Goal: Contribute content: Add original content to the website for others to see

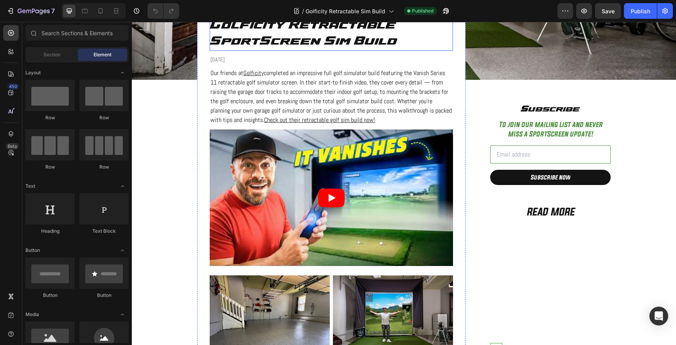
scroll to position [187, 0]
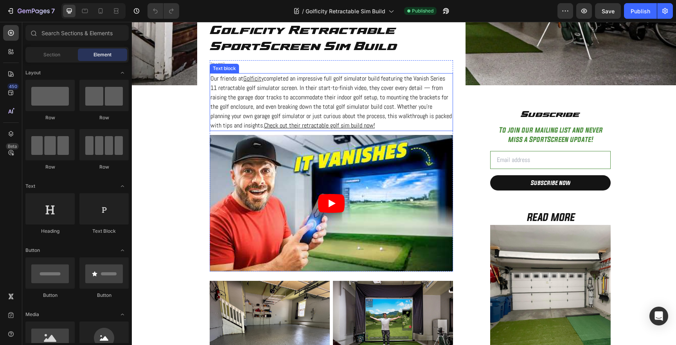
click at [400, 102] on p "Our friends at Golficity completed an impressive full golf simulator build feat…" at bounding box center [331, 102] width 242 height 56
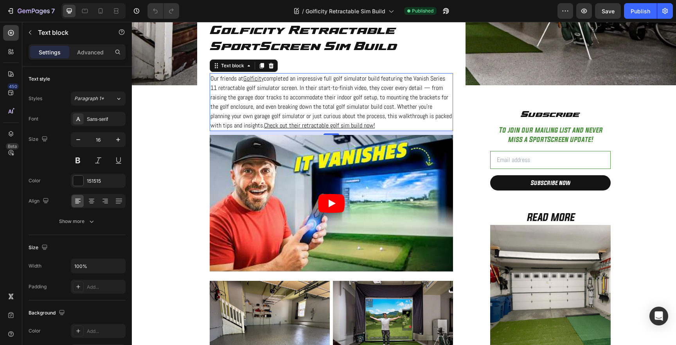
click at [400, 102] on p "Our friends at Golficity completed an impressive full golf simulator build feat…" at bounding box center [331, 102] width 242 height 56
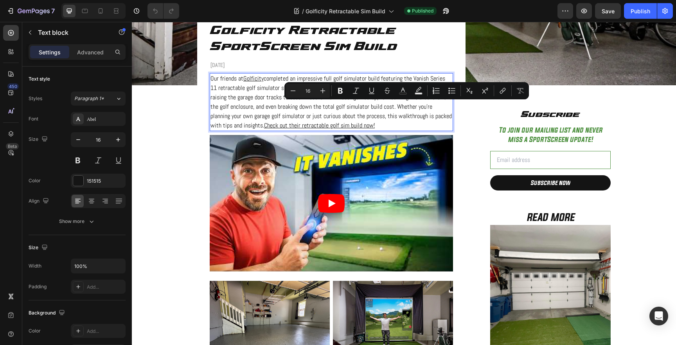
click at [266, 97] on p "Our friends at Golficity completed an impressive full golf simulator build feat…" at bounding box center [331, 102] width 242 height 56
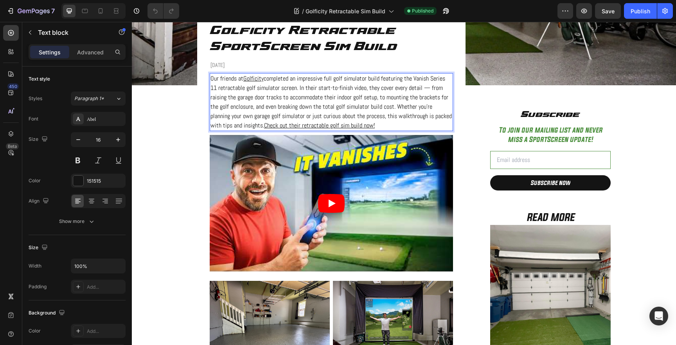
click at [376, 118] on p "Our friends at Golficity completed an impressive full golf simulator build feat…" at bounding box center [331, 102] width 242 height 56
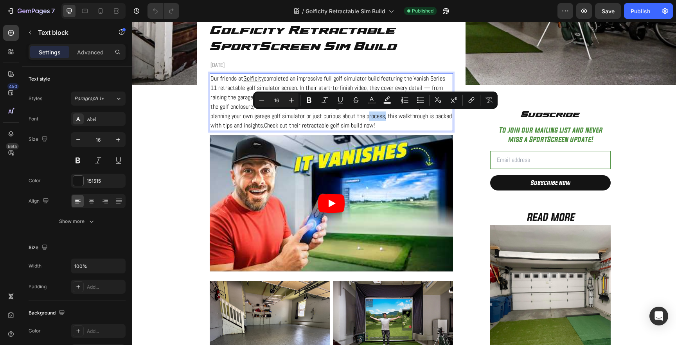
type input "13"
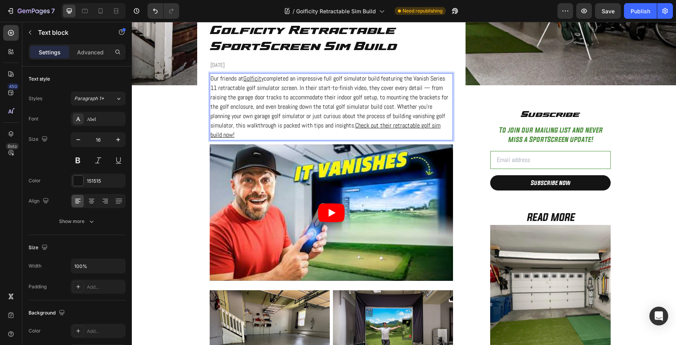
click at [411, 117] on p "Our friends at Golficity completed an impressive full golf simulator build feat…" at bounding box center [331, 107] width 242 height 66
click at [640, 13] on div "Publish" at bounding box center [640, 11] width 20 height 8
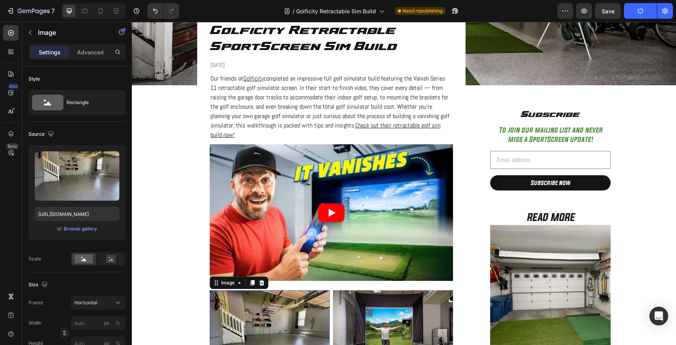
click at [251, 311] on img at bounding box center [270, 335] width 120 height 90
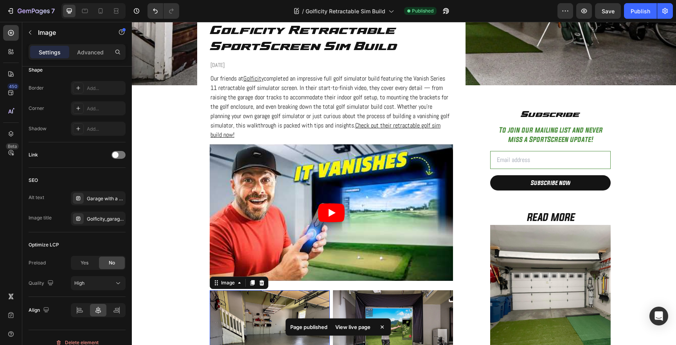
scroll to position [309, 0]
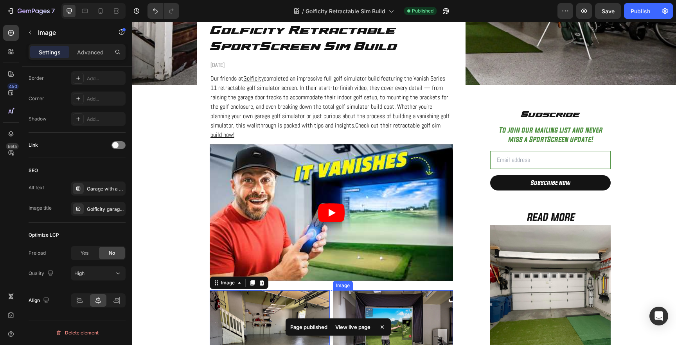
click at [377, 302] on img at bounding box center [393, 335] width 120 height 90
click at [271, 297] on img at bounding box center [270, 335] width 120 height 90
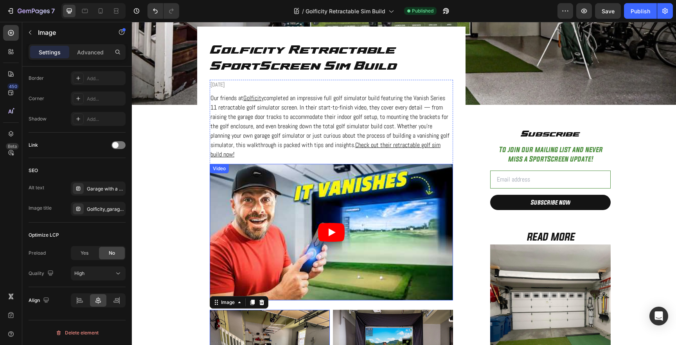
scroll to position [169, 0]
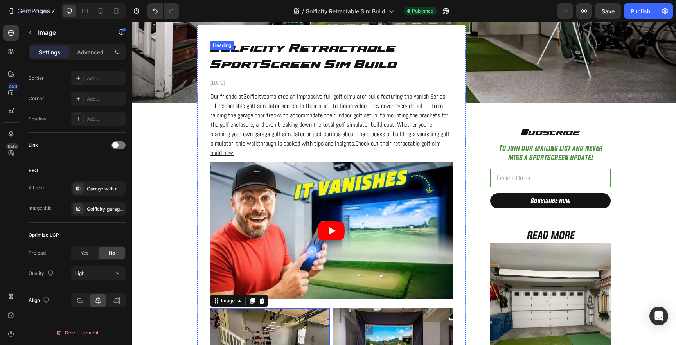
click at [332, 57] on h2 "Golficity Retractable SportScreen Sim Build" at bounding box center [331, 58] width 243 height 34
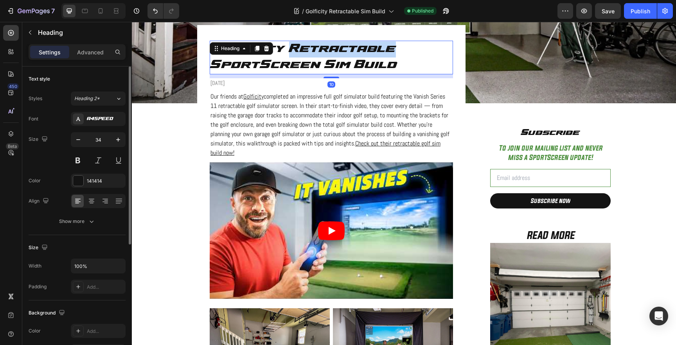
click at [332, 57] on h2 "Golficity Retractable SportScreen Sim Build" at bounding box center [331, 58] width 243 height 34
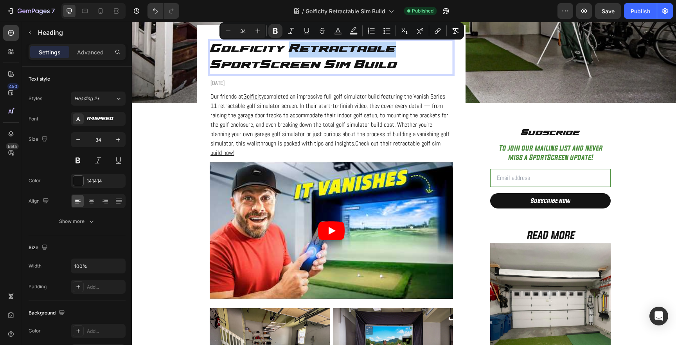
type input "13"
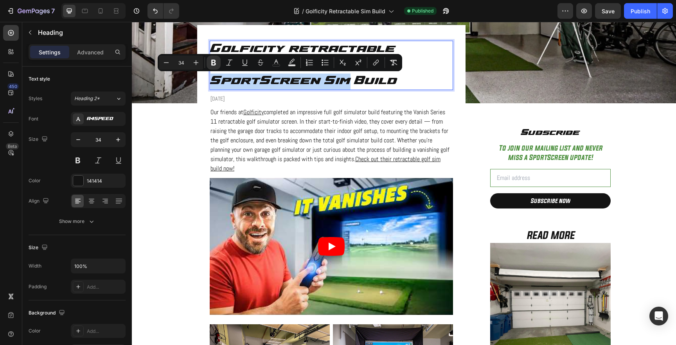
drag, startPoint x: 348, startPoint y: 81, endPoint x: 209, endPoint y: 80, distance: 139.2
click at [210, 81] on h2 "Golficity retractable garage golf simulator SportScreen Sim Build" at bounding box center [331, 65] width 243 height 49
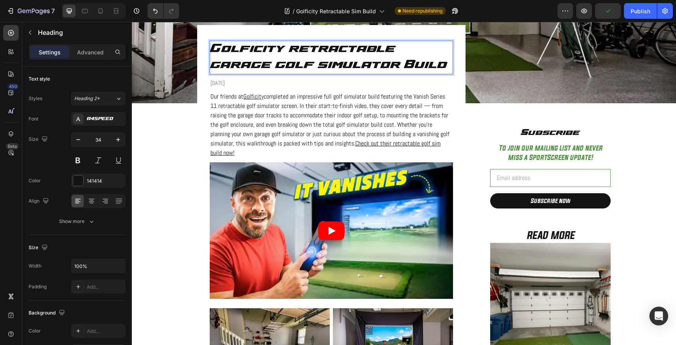
click at [311, 48] on strong "Golficity retractable garage golf simulator Build" at bounding box center [328, 57] width 237 height 29
click at [268, 46] on strong "Golficity retractable garage golf simulator Build" at bounding box center [328, 57] width 237 height 29
click at [341, 48] on strong "Golficity retractable garage golf simulator Build" at bounding box center [328, 57] width 237 height 29
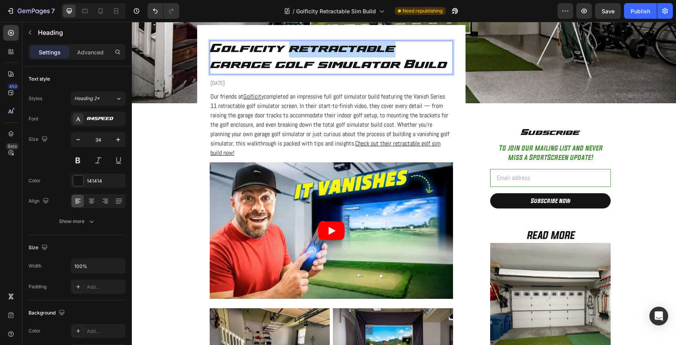
click at [341, 48] on strong "Golficity retractable garage golf simulator Build" at bounding box center [328, 57] width 237 height 29
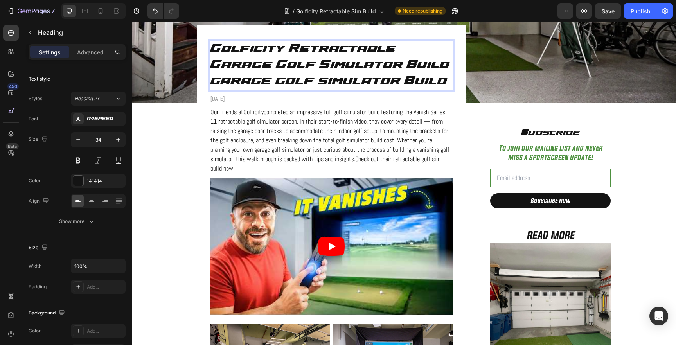
click at [223, 76] on strong "Golficity Retractable Garage Golf Simulator Build garage golf simulator Build" at bounding box center [329, 65] width 239 height 45
click at [224, 76] on strong "Golficity Retractable Garage Golf Simulator Build garage golf simulator Build" at bounding box center [329, 65] width 239 height 45
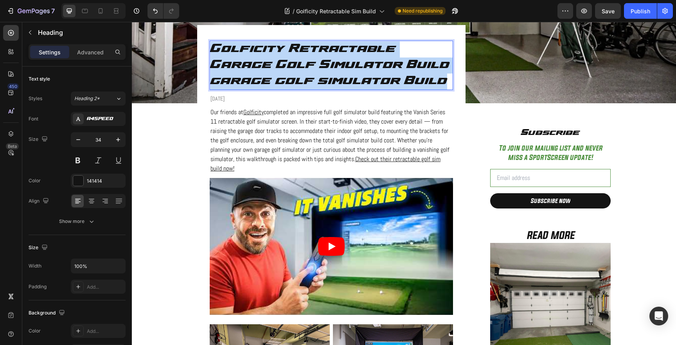
click at [224, 76] on strong "Golficity Retractable Garage Golf Simulator Build garage golf simulator Build" at bounding box center [329, 65] width 239 height 45
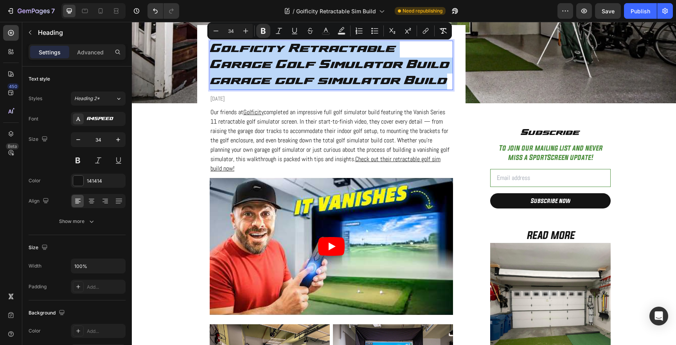
click at [224, 76] on strong "Golficity Retractable Garage Golf Simulator Build garage golf simulator Build" at bounding box center [329, 65] width 239 height 45
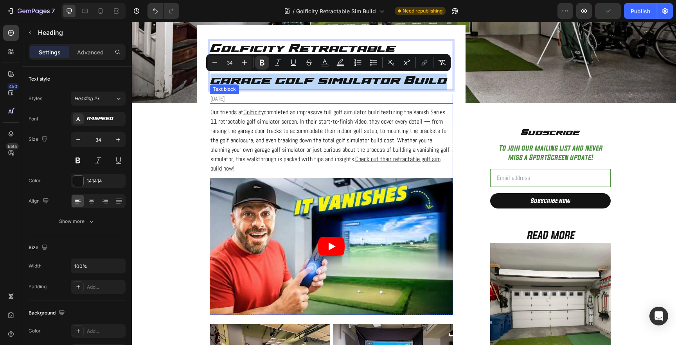
drag, startPoint x: 213, startPoint y: 81, endPoint x: 443, endPoint y: 100, distance: 231.2
click at [444, 100] on div "Golficity Retractable Garage Golf Simulator Build garage golf simulator Build H…" at bounding box center [331, 334] width 243 height 586
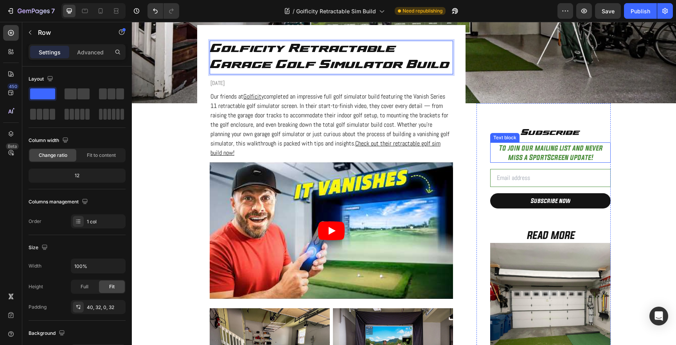
click at [460, 147] on div "Golficity Retractable Garage Golf Simulator Build Heading 10 [DATE] Text block …" at bounding box center [331, 317] width 268 height 585
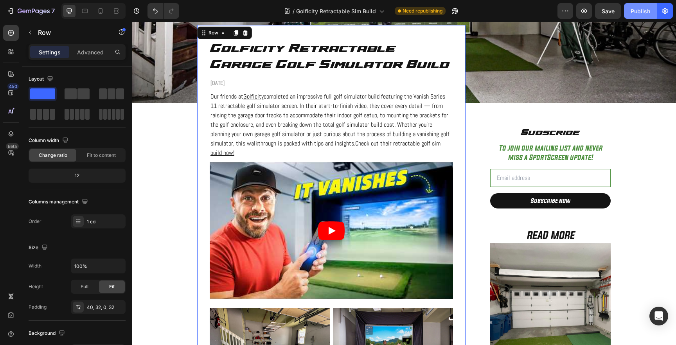
click at [642, 12] on div "Publish" at bounding box center [640, 11] width 20 height 8
click at [309, 59] on strong "Golficity Retractable Garage Golf Simulator Build" at bounding box center [329, 57] width 239 height 29
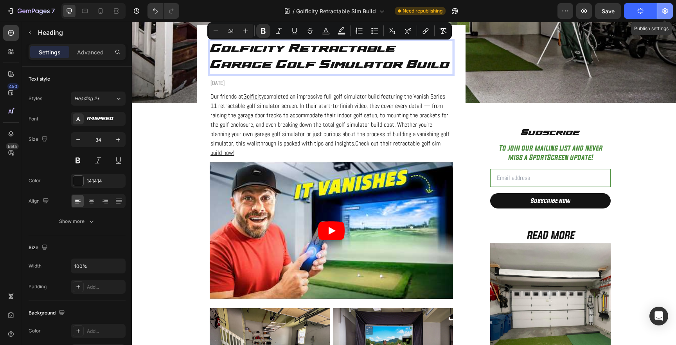
click at [668, 13] on icon "button" at bounding box center [665, 11] width 8 height 8
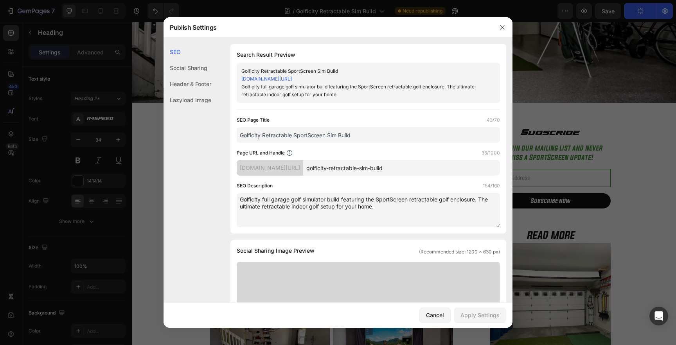
click at [340, 137] on input "Golficity Retractable SportScreen Sim Build" at bounding box center [368, 135] width 263 height 16
paste input "Garage Golf Simulator"
type input "Golficity Retractable Garage Golf Simulator Build"
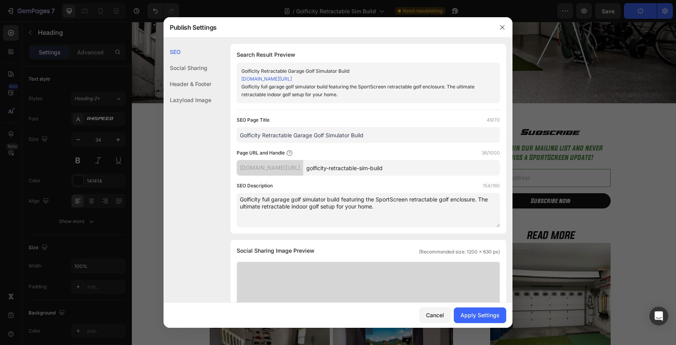
click at [384, 168] on input "golficity-retractable-sim-build" at bounding box center [401, 168] width 197 height 16
paste input "Golficity Retractable Garage Golf Simulator B"
type input "Golficity-Retractable-Garage-Golf-Simulator-Build"
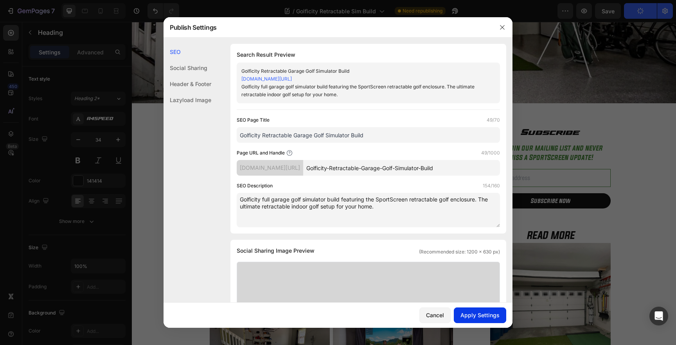
click at [474, 318] on div "Apply Settings" at bounding box center [479, 315] width 39 height 8
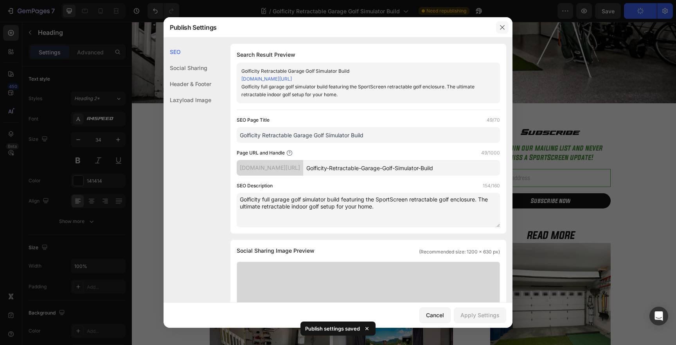
click at [502, 25] on icon "button" at bounding box center [502, 27] width 6 height 6
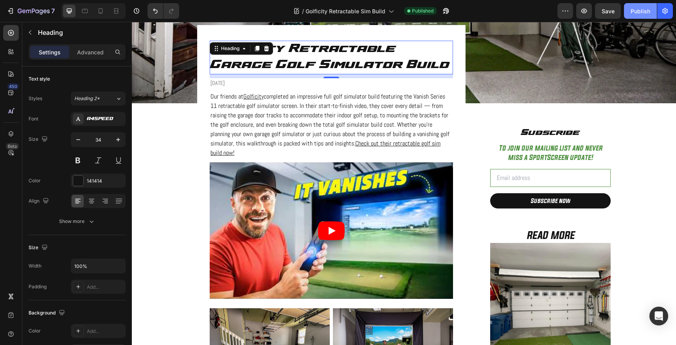
click at [639, 13] on div "Publish" at bounding box center [640, 11] width 20 height 8
